Goal: Information Seeking & Learning: Learn about a topic

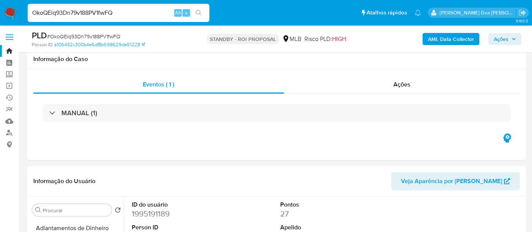
select select "10"
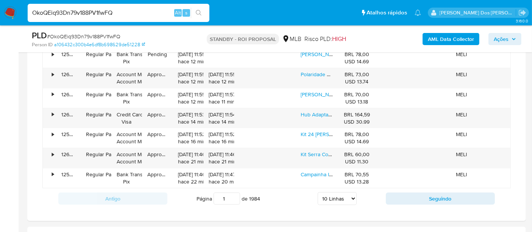
scroll to position [104, 0]
click at [87, 13] on input "OkoQEiq93Dn79v188PV1fwFQ" at bounding box center [119, 13] width 182 height 10
paste input "uux5us8Zuzv6qOtsQgFeV6FL"
type input "uux5us8Zuzv6qOtsQgFeV6FL"
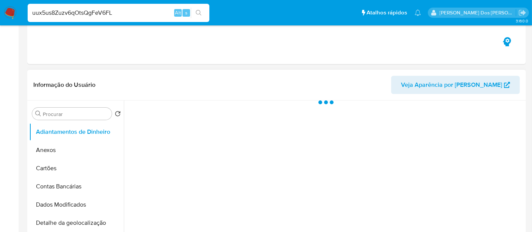
select select "10"
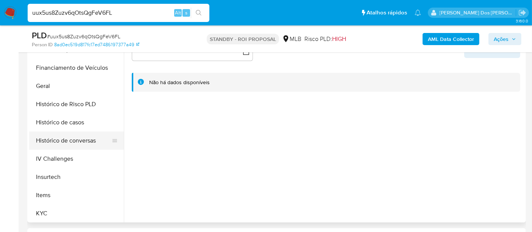
scroll to position [252, 0]
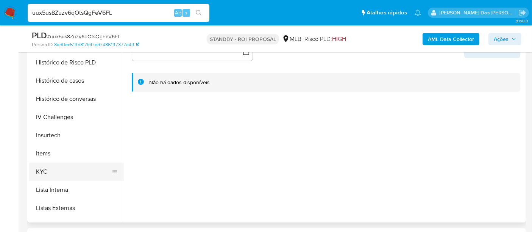
click at [45, 170] on button "KYC" at bounding box center [73, 171] width 89 height 18
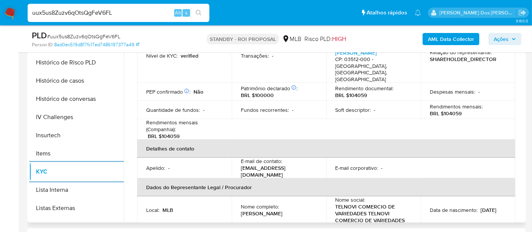
scroll to position [126, 0]
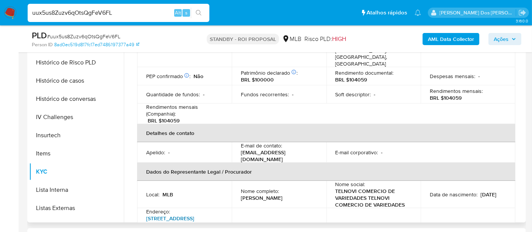
click at [177, 214] on link "[STREET_ADDRESS][PERSON_NAME]" at bounding box center [170, 224] width 48 height 21
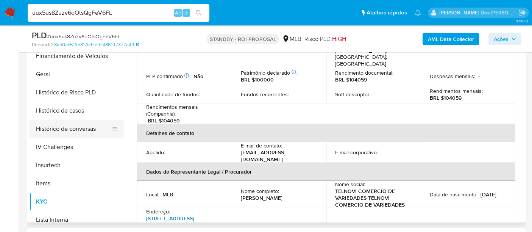
scroll to position [210, 0]
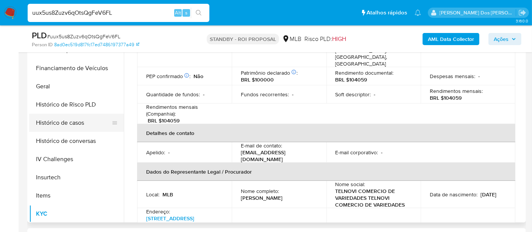
click at [79, 121] on button "Histórico de casos" at bounding box center [73, 123] width 89 height 18
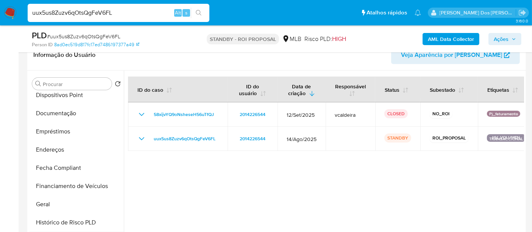
scroll to position [84, 0]
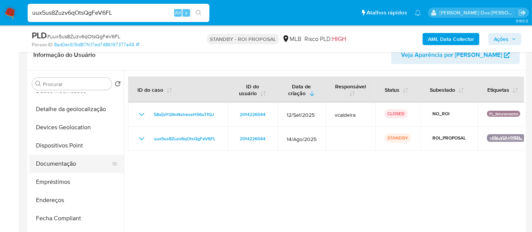
click at [72, 162] on button "Documentação" at bounding box center [73, 163] width 89 height 18
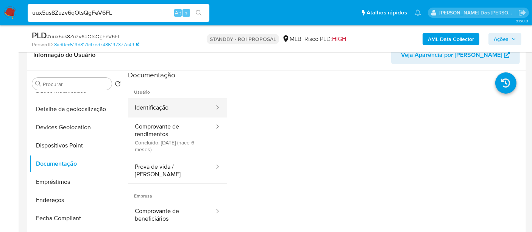
drag, startPoint x: 151, startPoint y: 110, endPoint x: 166, endPoint y: 112, distance: 14.9
click at [151, 110] on button "Identificação" at bounding box center [171, 107] width 87 height 19
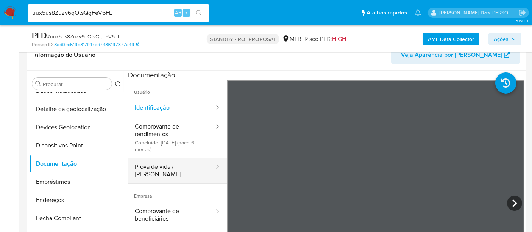
click at [161, 166] on button "Prova de vida / Selfie" at bounding box center [171, 170] width 87 height 26
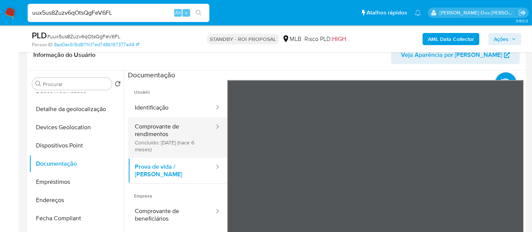
click at [156, 140] on button "Comprovante de rendimentos Concluído: 28/03/2025 (hace 6 meses)" at bounding box center [171, 137] width 87 height 40
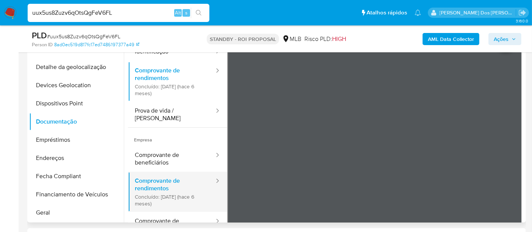
scroll to position [14, 0]
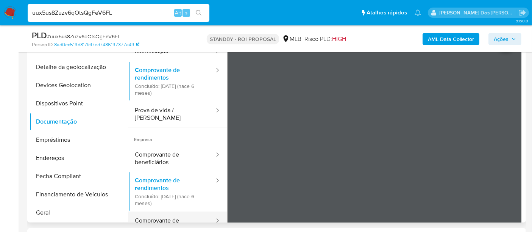
click at [162, 212] on button "Comprovante de representantes" at bounding box center [171, 224] width 87 height 26
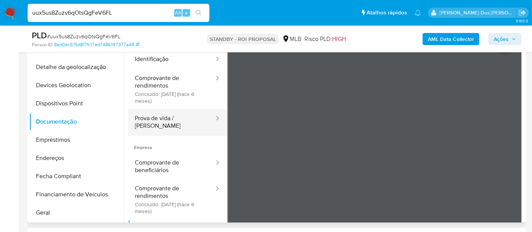
scroll to position [0, 0]
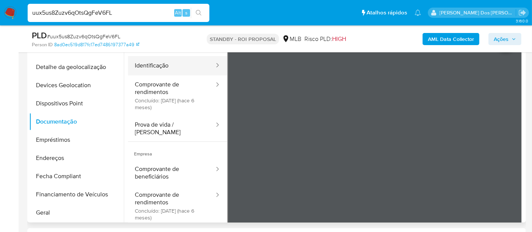
click at [151, 67] on button "Identificação" at bounding box center [171, 65] width 87 height 19
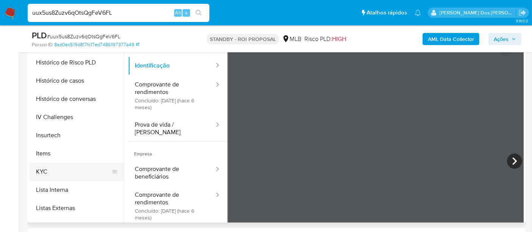
scroll to position [336, 0]
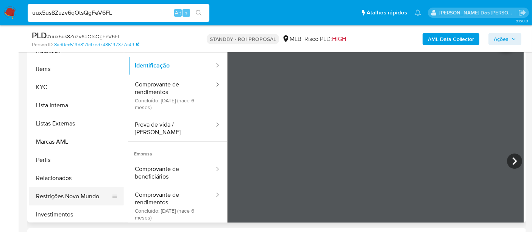
click at [81, 198] on button "Restrições Novo Mundo" at bounding box center [73, 196] width 89 height 18
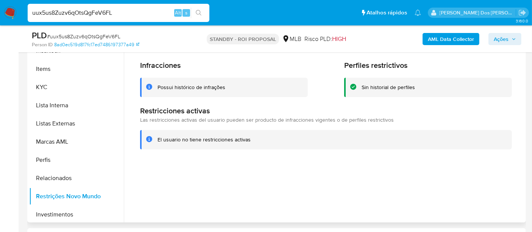
scroll to position [168, 0]
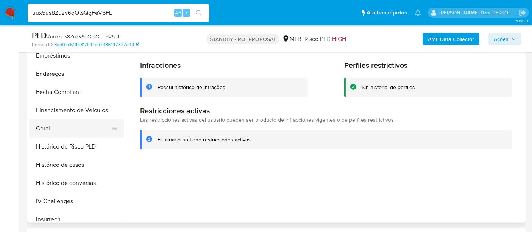
click at [44, 125] on button "Geral" at bounding box center [73, 128] width 89 height 18
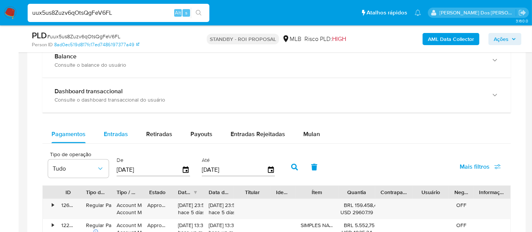
click at [114, 135] on span "Entradas" at bounding box center [116, 133] width 24 height 9
select select "10"
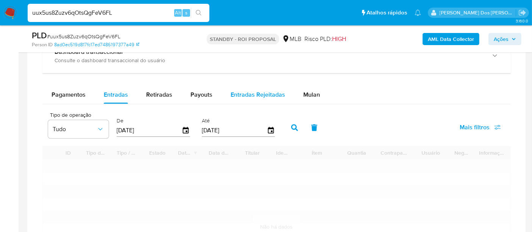
scroll to position [631, 0]
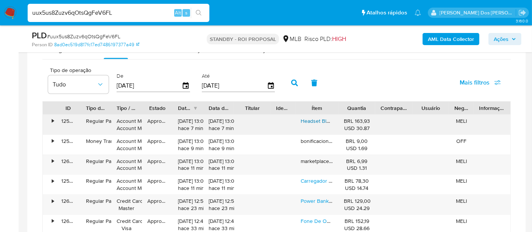
click at [310, 121] on link "Headset Bluetooth Redução De Ruído Do Anc Com Microfone Enc(chamada Hd Bluetoot…" at bounding box center [522, 121] width 445 height 8
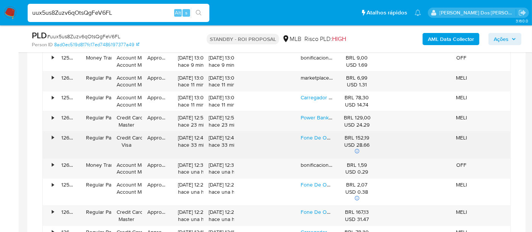
scroll to position [715, 0]
click at [311, 135] on link "Fone De Ouvido Bluetooth Ear Cuff Ows Hifi 90 Horas Enc Ipx6" at bounding box center [374, 137] width 149 height 8
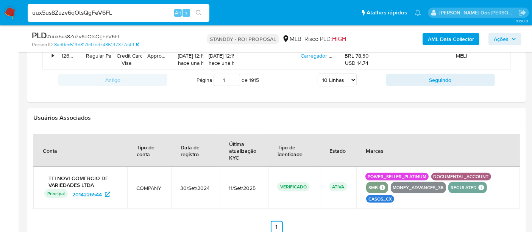
scroll to position [847, 0]
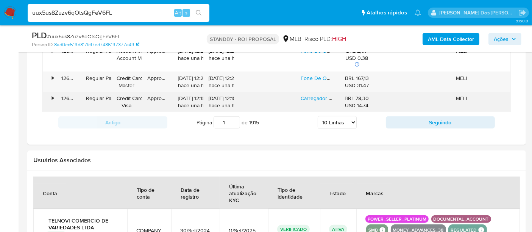
click at [298, 99] on div "Carregador Indução Basike Ba-wxc009 Para iPhone E Samsung F5" at bounding box center [316, 102] width 43 height 20
click at [306, 96] on link "Carregador Indução Basike Ba-wxc009 Para iPhone E Samsung F5" at bounding box center [378, 98] width 156 height 8
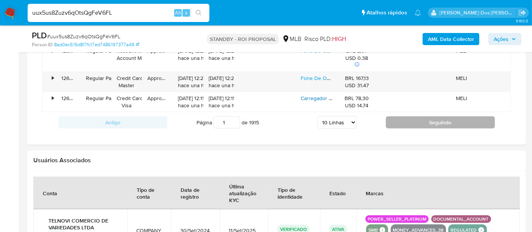
click at [396, 120] on button "Seguindo" at bounding box center [440, 122] width 109 height 12
type input "2"
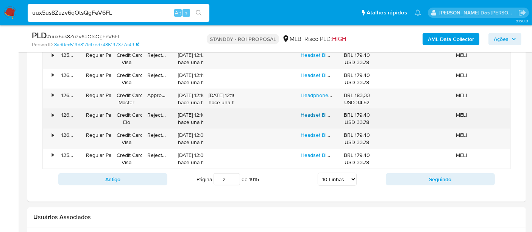
scroll to position [763, 0]
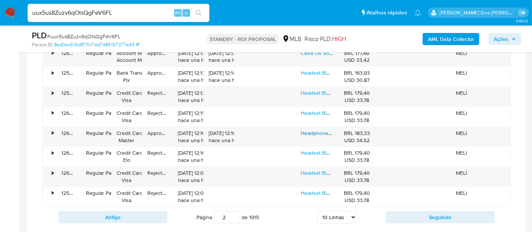
scroll to position [721, 0]
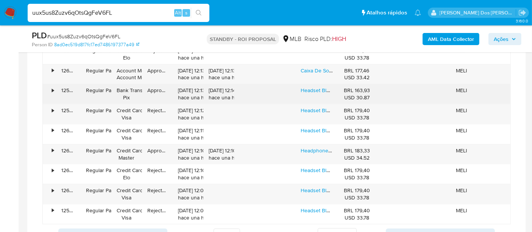
click at [307, 92] on div "Headset Bluetooth Redução De Ruído Do Anc Com Microfone Enc(chamada Hd Bluetoot…" at bounding box center [316, 94] width 43 height 20
click at [307, 90] on link "Headset Bluetooth Redução De Ruído Do Anc Com Microfone Enc(chamada Hd Bluetoot…" at bounding box center [522, 90] width 445 height 8
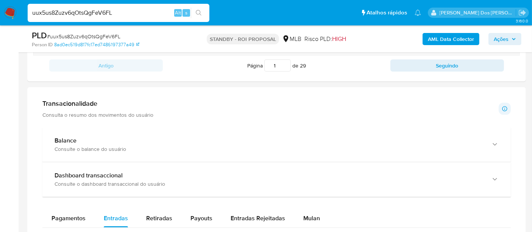
scroll to position [504, 0]
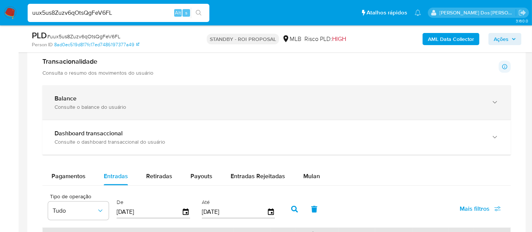
click at [204, 107] on div "Consulte o balance do usuário" at bounding box center [268, 106] width 429 height 7
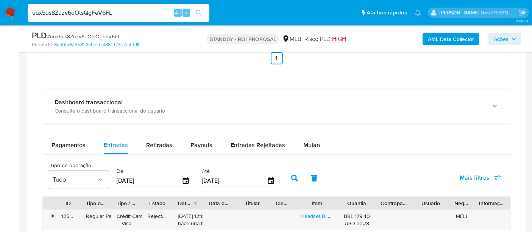
scroll to position [799, 0]
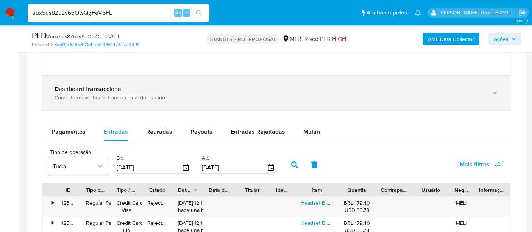
click at [203, 98] on div "Consulte o dashboard transaccional do usuário" at bounding box center [268, 97] width 429 height 7
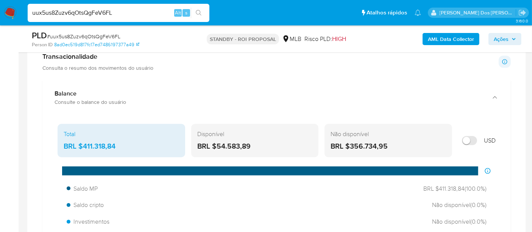
scroll to position [472, 0]
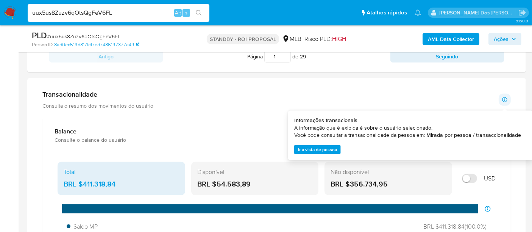
click at [504, 98] on icon at bounding box center [504, 100] width 6 height 6
click at [322, 147] on span "Ir a vista de pessoa" at bounding box center [317, 150] width 39 height 8
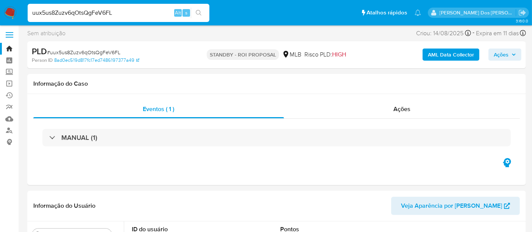
scroll to position [0, 0]
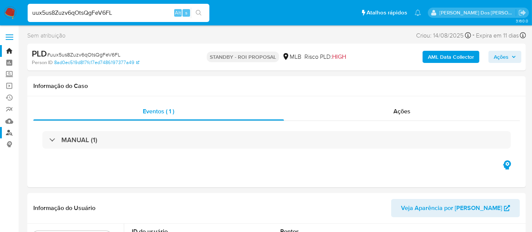
click at [11, 131] on link "Localizador de pessoas" at bounding box center [45, 133] width 90 height 12
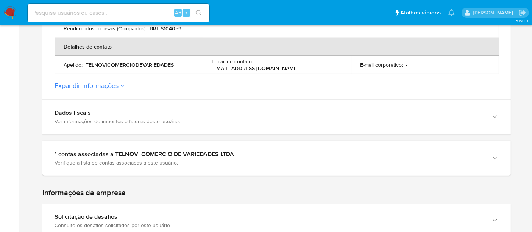
scroll to position [336, 0]
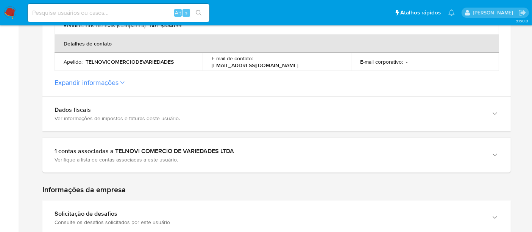
click at [123, 81] on icon at bounding box center [122, 82] width 5 height 3
click at [118, 78] on button "Expandir informações" at bounding box center [86, 82] width 64 height 8
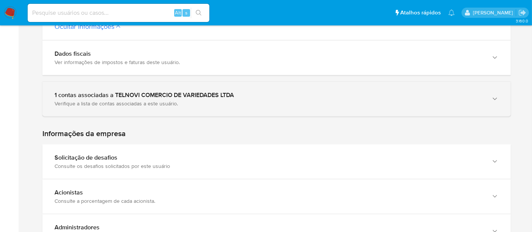
scroll to position [504, 0]
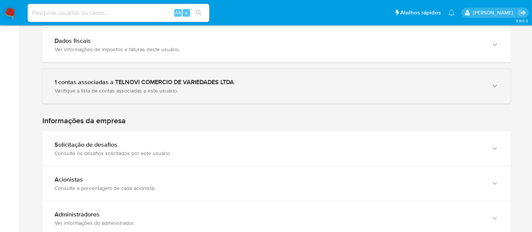
click at [207, 78] on div "1 contas associadas a TELNOVI COMERCIO DE VARIEDADES LTDA" at bounding box center [268, 82] width 429 height 8
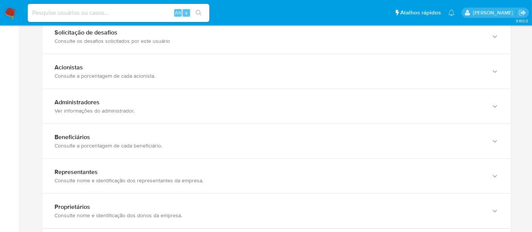
scroll to position [715, 0]
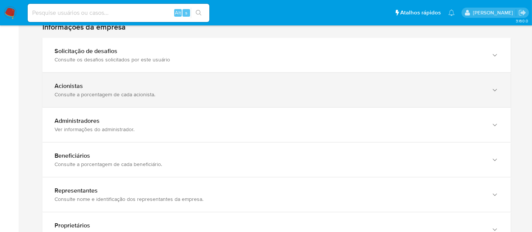
click at [202, 91] on div "Consulte a porcentagem de cada acionista." at bounding box center [268, 94] width 429 height 7
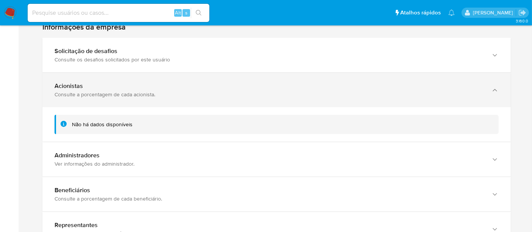
scroll to position [757, 0]
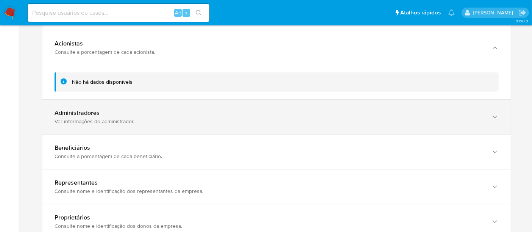
click at [197, 109] on div "Administradores" at bounding box center [268, 113] width 429 height 8
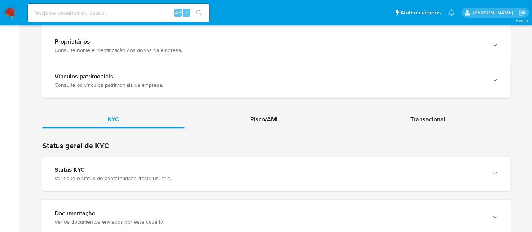
scroll to position [1009, 0]
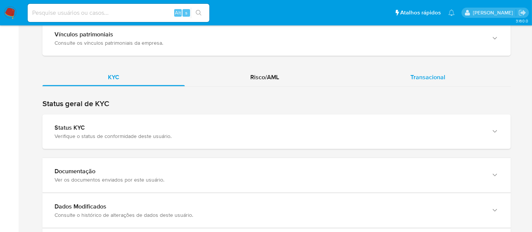
click at [421, 69] on div "Transacional" at bounding box center [428, 77] width 166 height 18
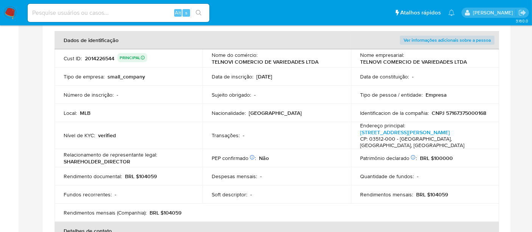
scroll to position [162, 0]
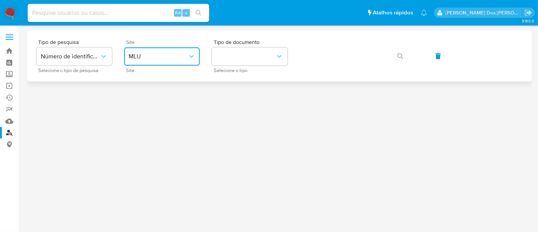
click at [156, 56] on span "MLU" at bounding box center [158, 57] width 59 height 8
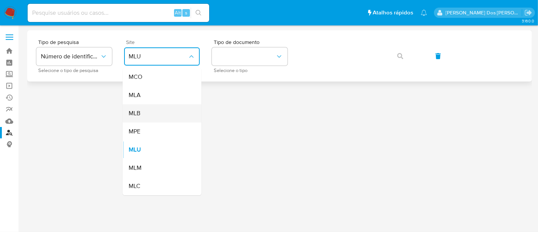
click at [149, 110] on div "MLB" at bounding box center [160, 113] width 62 height 18
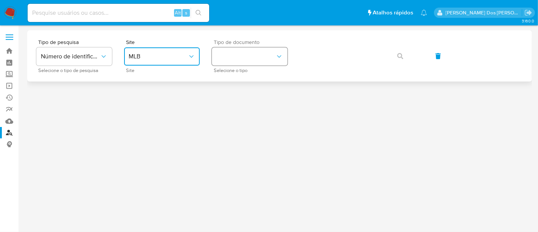
click at [220, 59] on button "identificationType" at bounding box center [250, 56] width 76 height 18
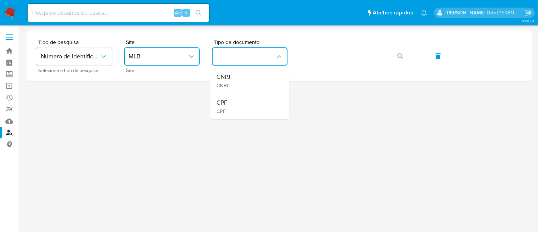
click at [235, 99] on div "CPF CPF" at bounding box center [247, 106] width 62 height 26
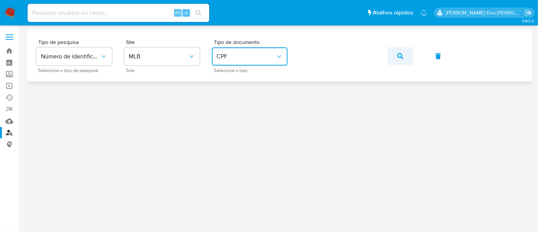
click at [404, 56] on button "button" at bounding box center [401, 56] width 26 height 18
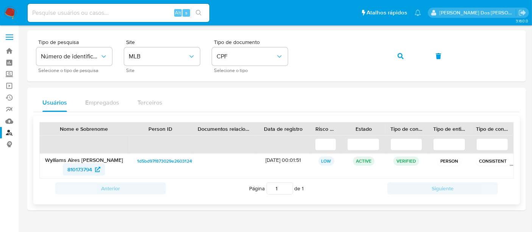
click at [76, 168] on span "810173794" at bounding box center [79, 169] width 25 height 12
click at [83, 16] on input at bounding box center [119, 13] width 182 height 10
paste input "eWP75t7A8AEwCoQLjKI1BaI7"
type input "eWP75t7A8AEwCoQLjKI1BaI7"
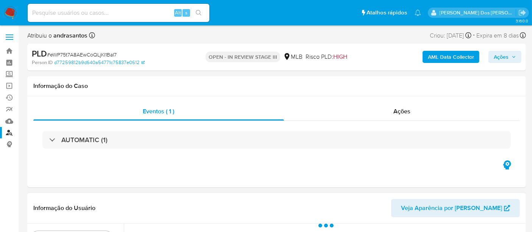
select select "10"
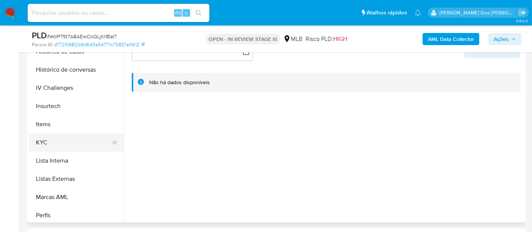
scroll to position [294, 0]
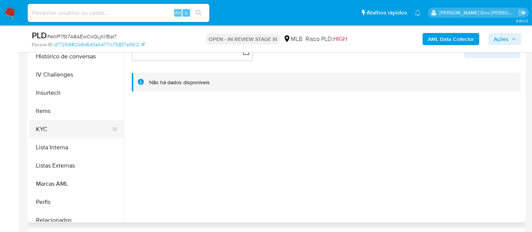
click at [43, 128] on button "KYC" at bounding box center [73, 129] width 89 height 18
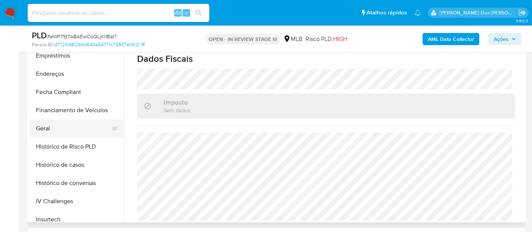
scroll to position [126, 0]
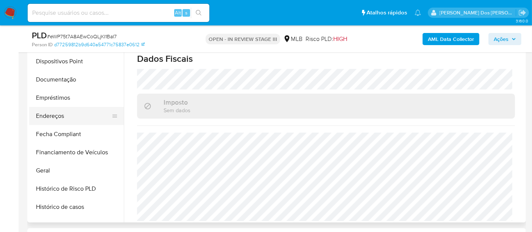
click at [56, 118] on button "Endereços" at bounding box center [73, 116] width 89 height 18
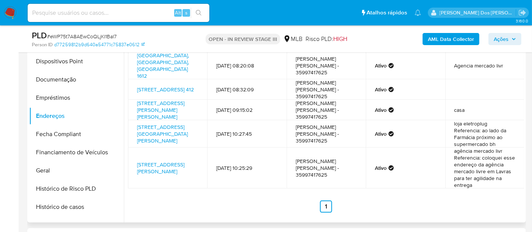
scroll to position [20, 0]
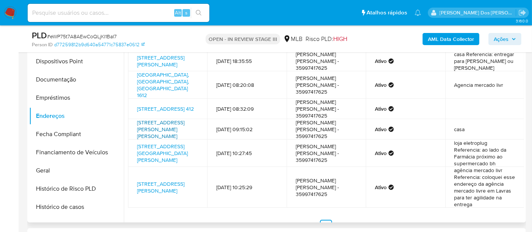
click at [174, 140] on link "Rua Sargento Marisa 281, Cláudio, Minas Gerais, 35530000, Brasil 281" at bounding box center [160, 128] width 47 height 21
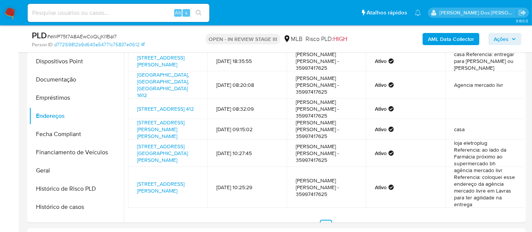
click at [81, 12] on input at bounding box center [119, 13] width 182 height 10
paste input "vzLXdDtdTk4C89j8wHYb1cUg"
type input "vzLXdDtdTk4C89j8wHYb1cUg"
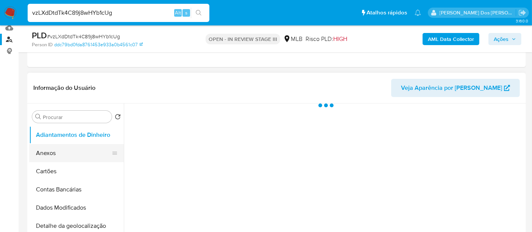
scroll to position [126, 0]
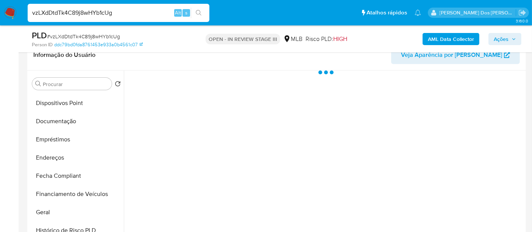
select select "10"
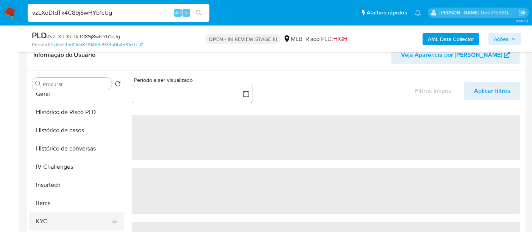
scroll to position [336, 0]
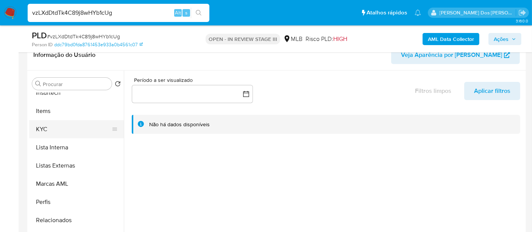
click at [48, 128] on button "KYC" at bounding box center [73, 129] width 89 height 18
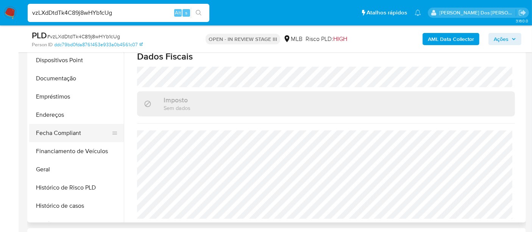
scroll to position [126, 0]
click at [56, 110] on button "Endereços" at bounding box center [73, 116] width 89 height 18
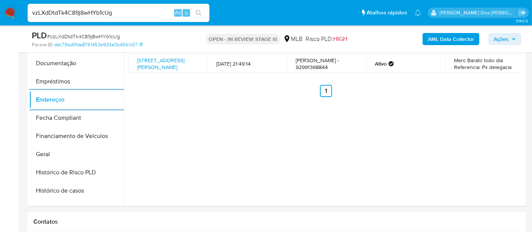
scroll to position [294, 0]
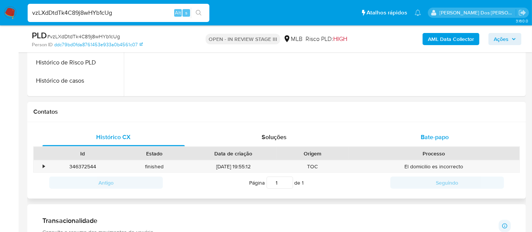
click at [442, 132] on span "Bate-papo" at bounding box center [434, 136] width 28 height 9
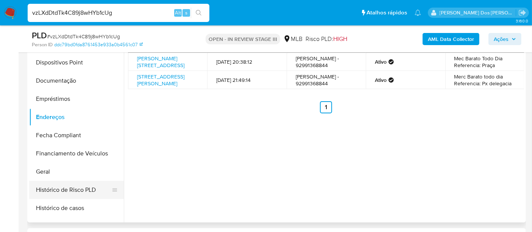
scroll to position [168, 0]
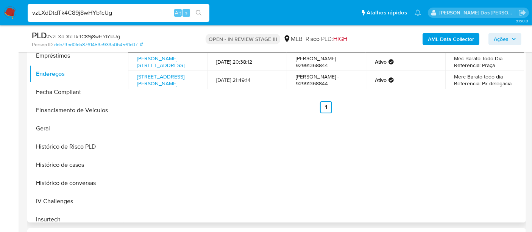
drag, startPoint x: 44, startPoint y: 130, endPoint x: 134, endPoint y: 156, distance: 93.0
click at [45, 130] on button "Geral" at bounding box center [76, 128] width 95 height 18
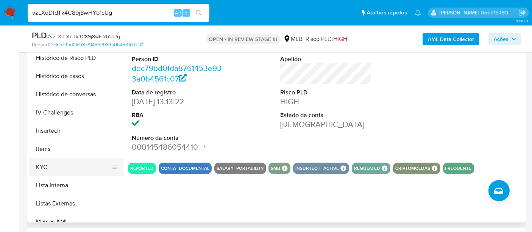
scroll to position [294, 0]
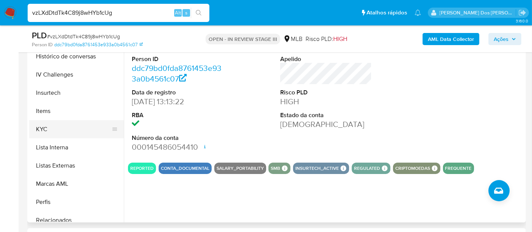
click at [44, 130] on button "KYC" at bounding box center [73, 129] width 89 height 18
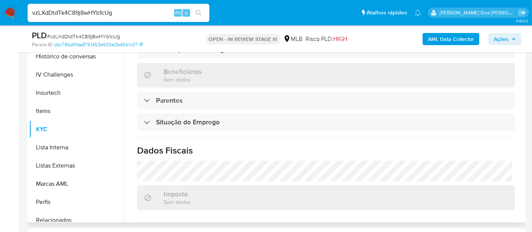
scroll to position [346, 0]
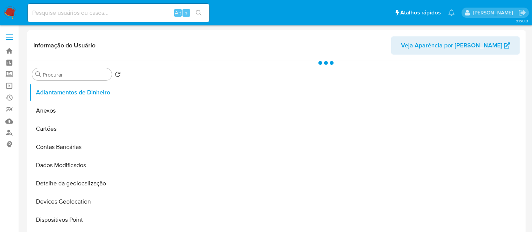
select select "10"
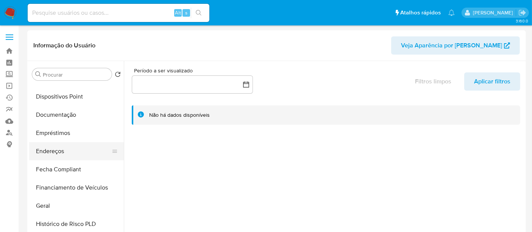
scroll to position [126, 0]
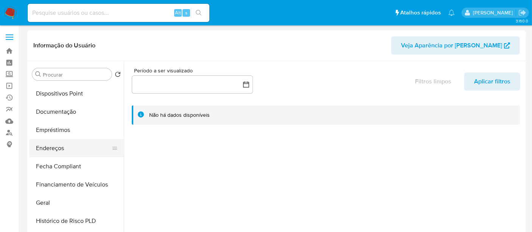
click at [60, 144] on button "Endereços" at bounding box center [73, 148] width 89 height 18
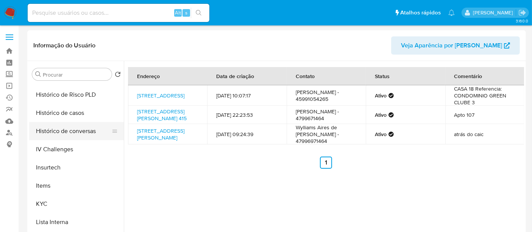
scroll to position [294, 0]
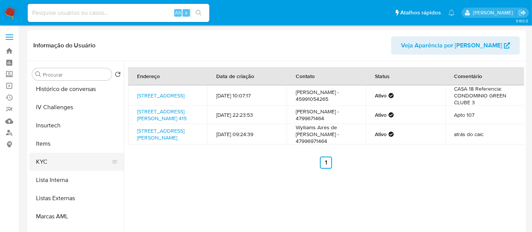
click at [42, 163] on button "KYC" at bounding box center [73, 162] width 89 height 18
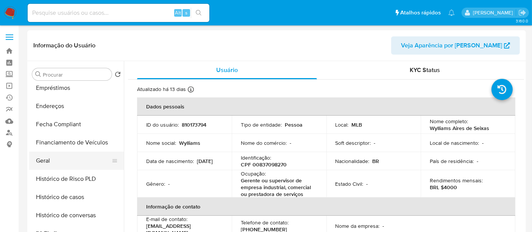
scroll to position [126, 0]
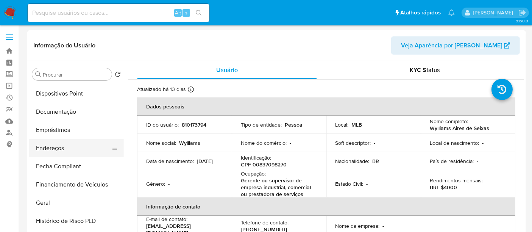
click at [47, 148] on button "Endereços" at bounding box center [73, 148] width 89 height 18
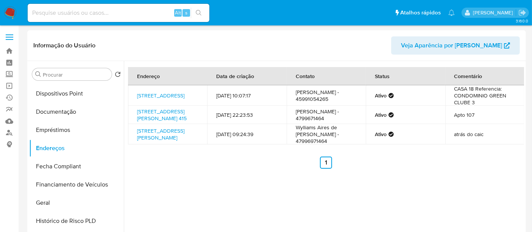
drag, startPoint x: 324, startPoint y: 128, endPoint x: 294, endPoint y: 131, distance: 30.4
click at [294, 124] on td "Wylliams Seixas - 4799671464" at bounding box center [325, 115] width 79 height 18
copy td "4799671464"
drag, startPoint x: 187, startPoint y: 107, endPoint x: 167, endPoint y: 105, distance: 20.2
click at [167, 105] on td "Avenida Das Américas 500, Parnamirim, Rio Grande Do Norte, 59158150, Brasil 500" at bounding box center [167, 95] width 79 height 20
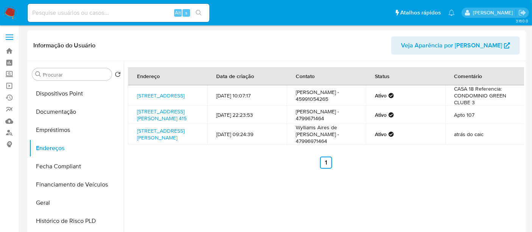
click at [195, 98] on td "Avenida Das Américas 500, Parnamirim, Rio Grande Do Norte, 59158150, Brasil 500" at bounding box center [167, 95] width 79 height 20
drag, startPoint x: 139, startPoint y: 87, endPoint x: 175, endPoint y: 104, distance: 40.0
click at [175, 104] on td "Avenida Das Américas 500, Parnamirim, Rio Grande Do Norte, 59158150, Brasil 500" at bounding box center [167, 95] width 79 height 20
copy link "Avenida Das Américas 500, Parnamirim, Rio Grande Do Norte"
drag, startPoint x: 133, startPoint y: 114, endPoint x: 156, endPoint y: 128, distance: 26.8
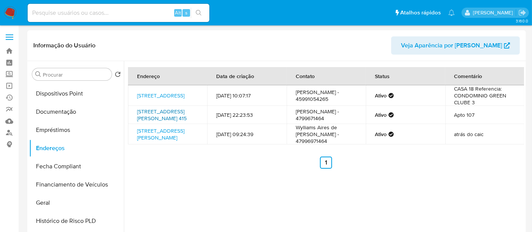
click at [156, 124] on td "Rua Sebastião Lucas Pereira 415, Itajaí, Santa Catarina, 88303480, Brasil 415" at bounding box center [167, 115] width 79 height 18
copy link "Rua Sebastião Lucas Pereira 415, Itajaí, Santa Catarina"
drag, startPoint x: 133, startPoint y: 141, endPoint x: 170, endPoint y: 158, distance: 41.0
click at [170, 144] on td "Rua Alzira Guilhermina Merin 117, Navegantes, Santa Catarina, 88371272, Brasil …" at bounding box center [167, 134] width 79 height 20
copy link "Rua Alzira Guilhermina Merin 117, Navegantes, Santa Catarina"
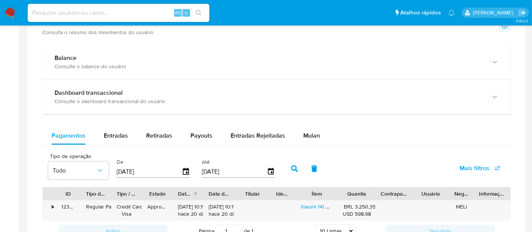
scroll to position [420, 0]
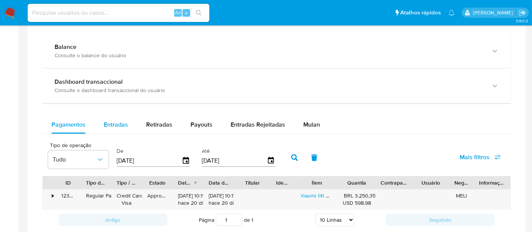
click at [114, 124] on span "Entradas" at bounding box center [116, 124] width 24 height 9
select select "10"
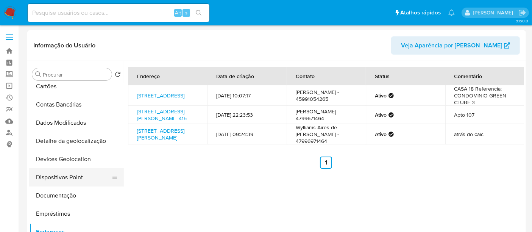
scroll to position [42, 0]
click at [59, 194] on button "Documentação" at bounding box center [73, 196] width 89 height 18
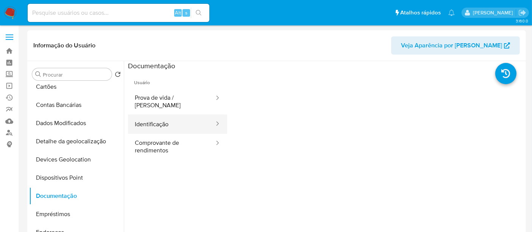
click at [170, 118] on button "Identificação" at bounding box center [171, 123] width 87 height 19
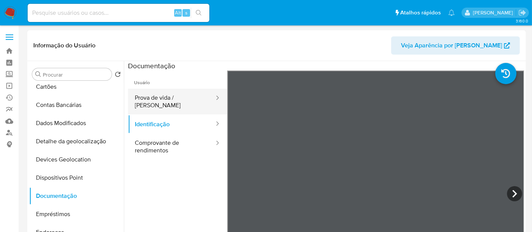
click at [192, 100] on button "Prova de vida / Selfie" at bounding box center [171, 102] width 87 height 26
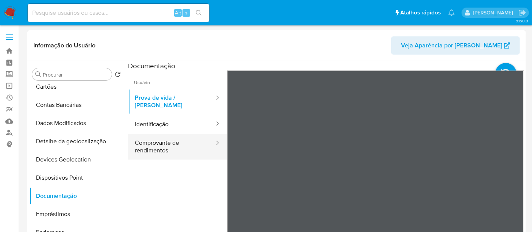
click at [154, 143] on button "Comprovante de rendimentos" at bounding box center [171, 147] width 87 height 26
